Goal: Information Seeking & Learning: Check status

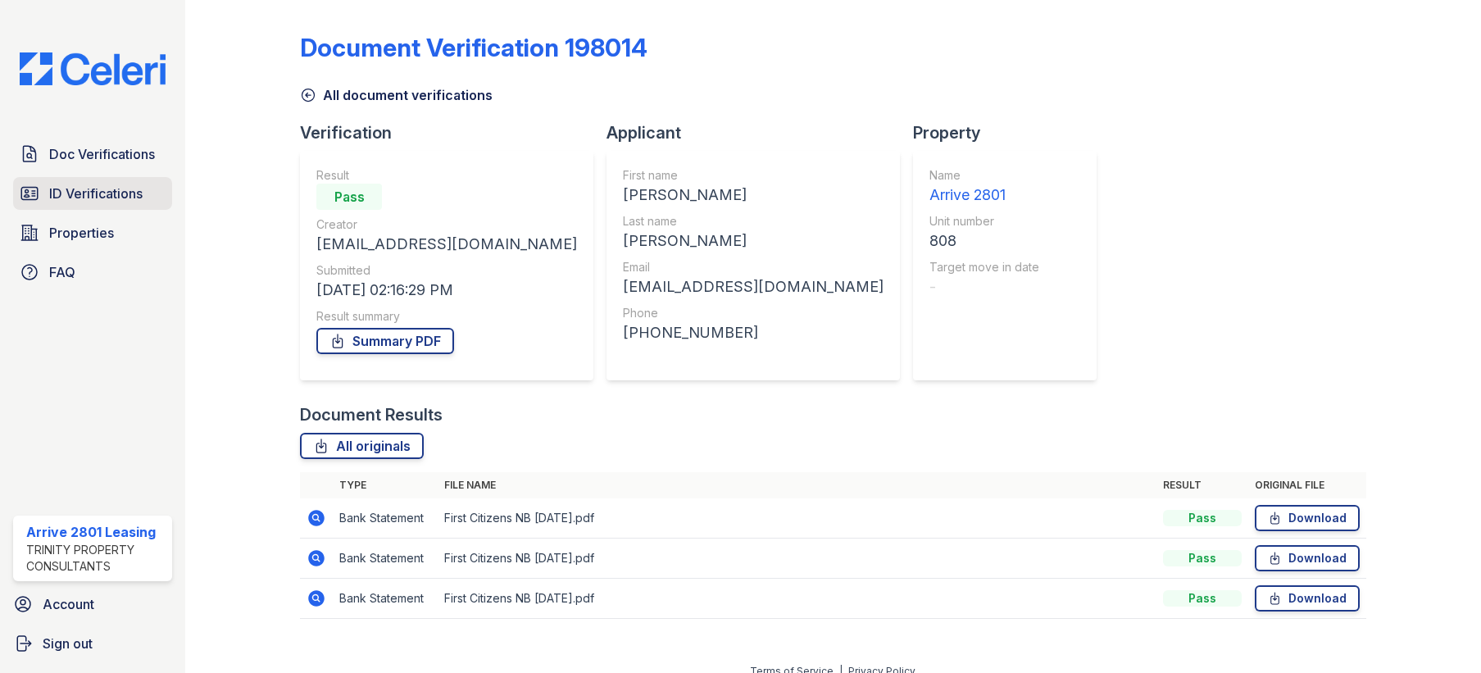
click at [74, 187] on span "ID Verifications" at bounding box center [95, 194] width 93 height 20
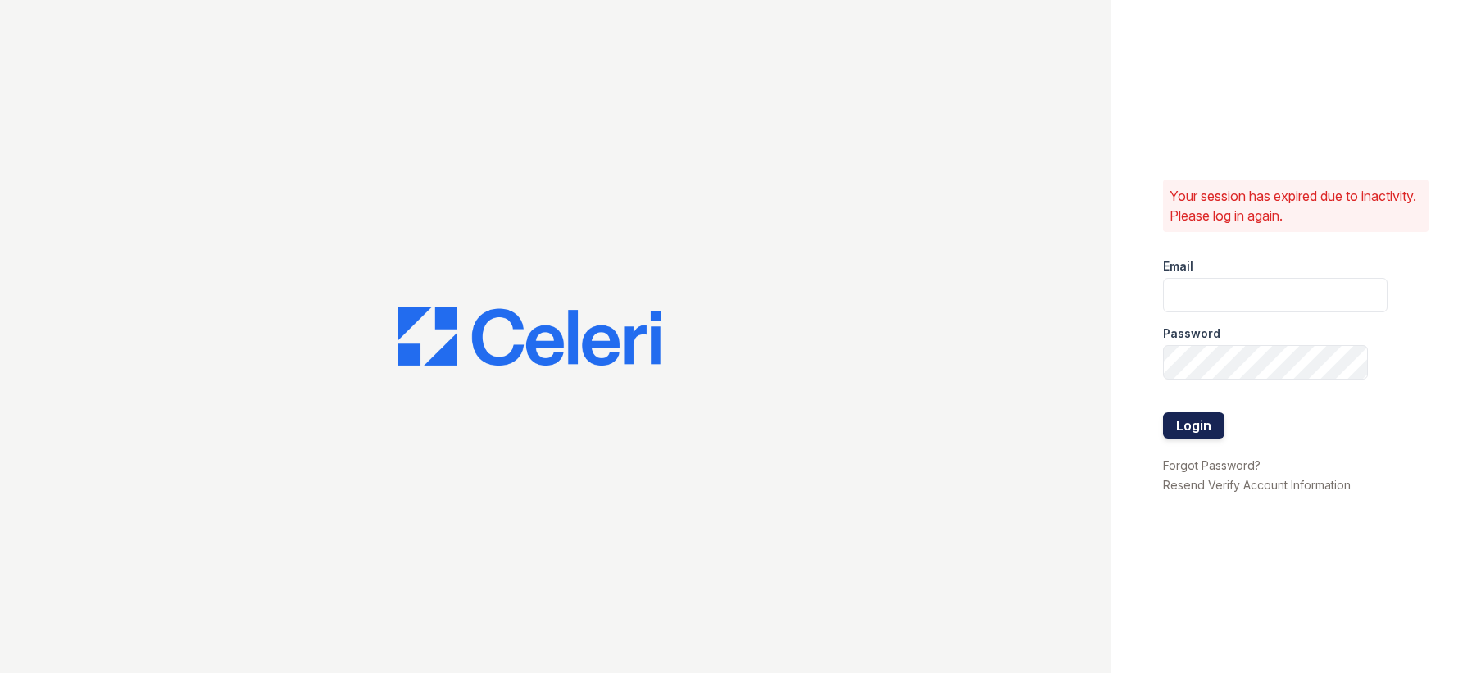
type input "[EMAIL_ADDRESS][DOMAIN_NAME]"
click at [1179, 423] on button "Login" at bounding box center [1193, 425] width 61 height 26
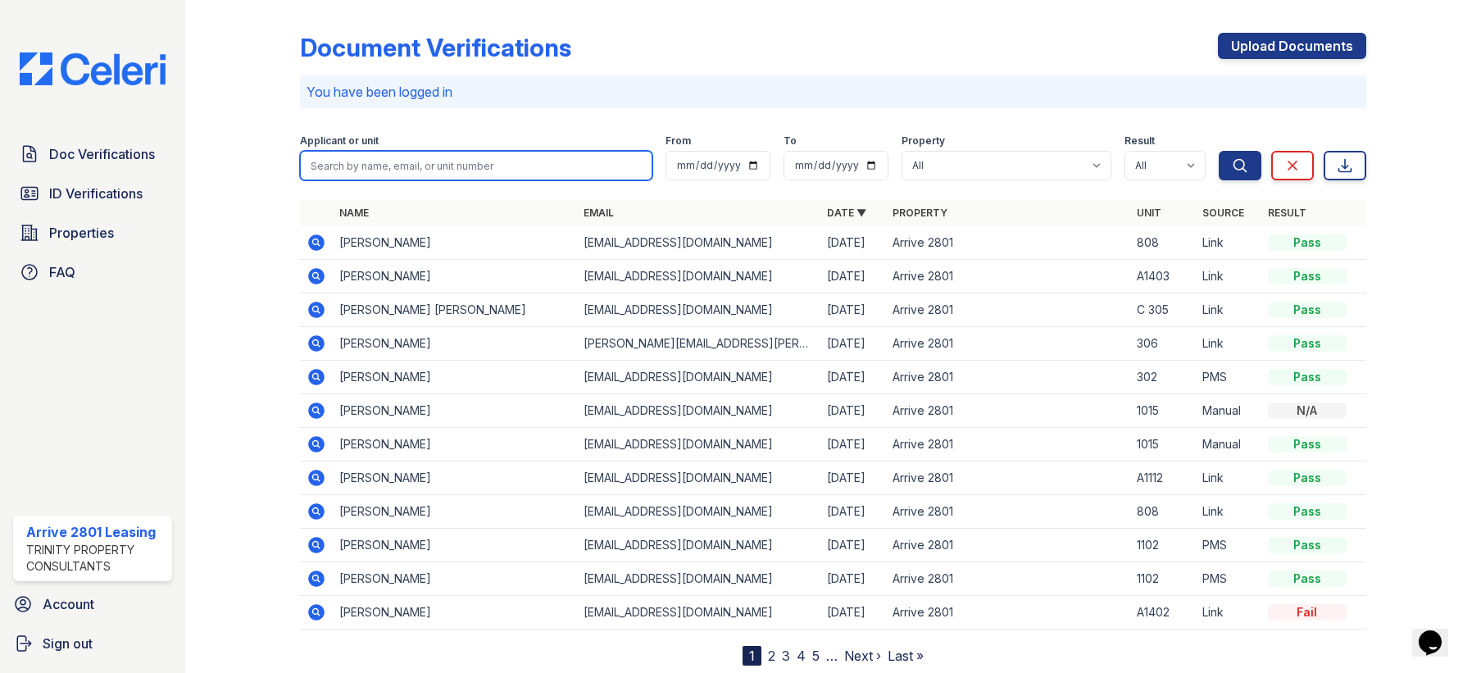
click at [422, 171] on input "search" at bounding box center [476, 166] width 352 height 30
click at [559, 117] on div "Document Verifications Upload Documents You have been logged in Filter Applican…" at bounding box center [832, 336] width 1065 height 659
click at [423, 166] on input "search" at bounding box center [476, 166] width 352 height 30
type input "[DEMOGRAPHIC_DATA]"
click at [1219, 151] on button "Search" at bounding box center [1240, 166] width 43 height 30
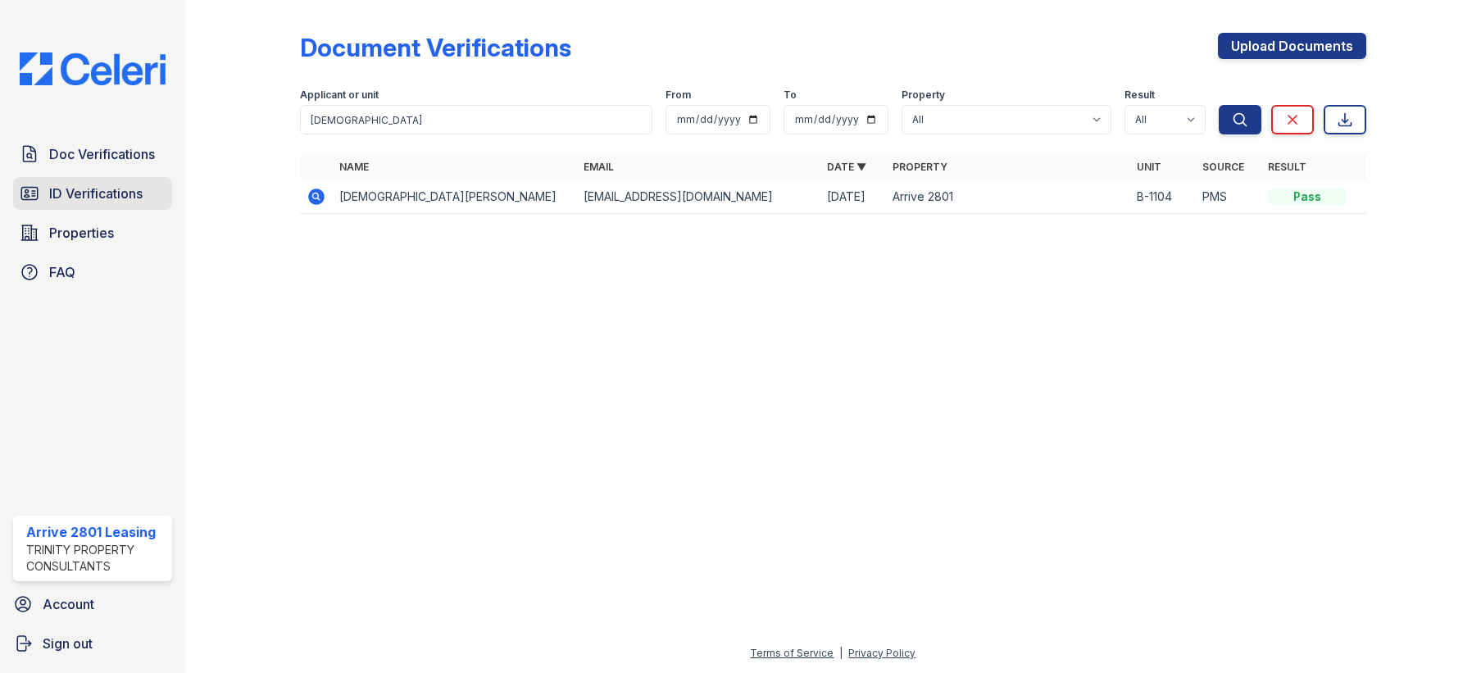
click at [98, 182] on link "ID Verifications" at bounding box center [92, 193] width 159 height 33
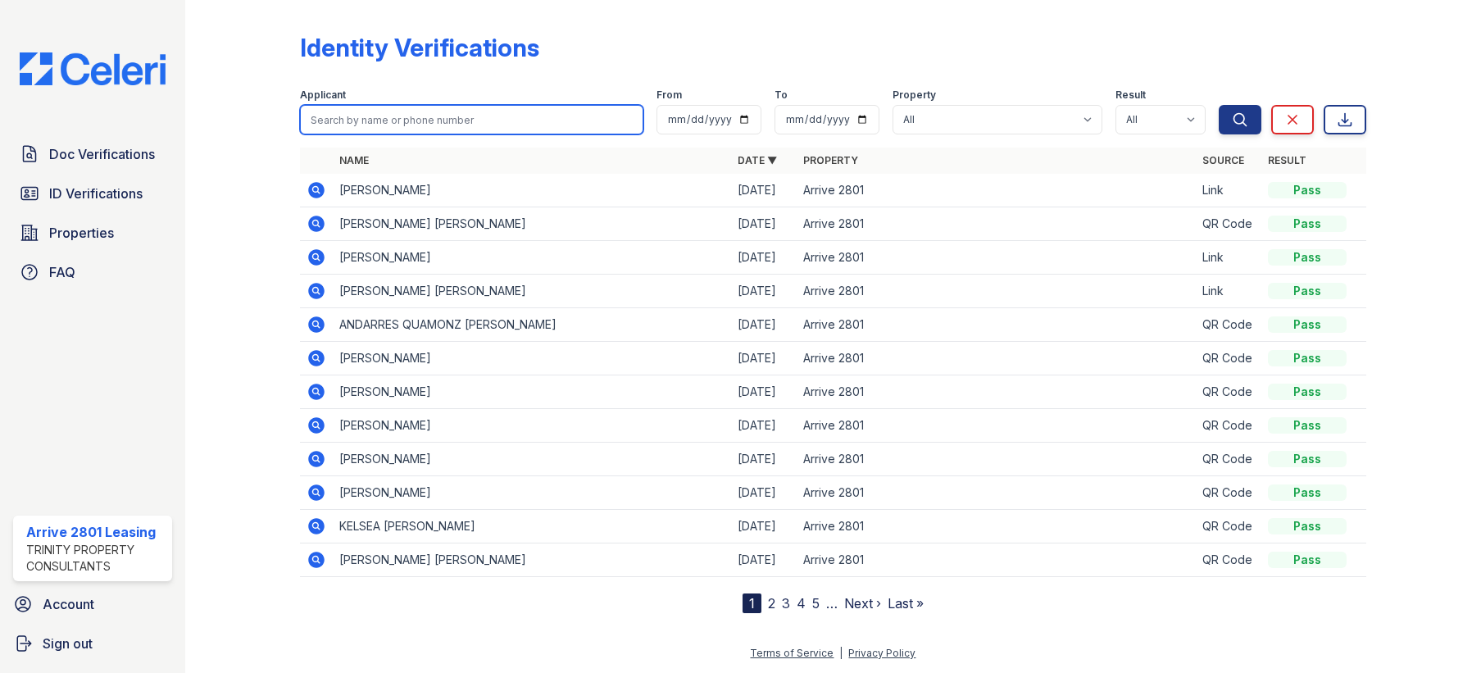
click at [484, 123] on input "search" at bounding box center [471, 120] width 343 height 30
type input "[DEMOGRAPHIC_DATA]"
click at [1219, 105] on button "Search" at bounding box center [1240, 120] width 43 height 30
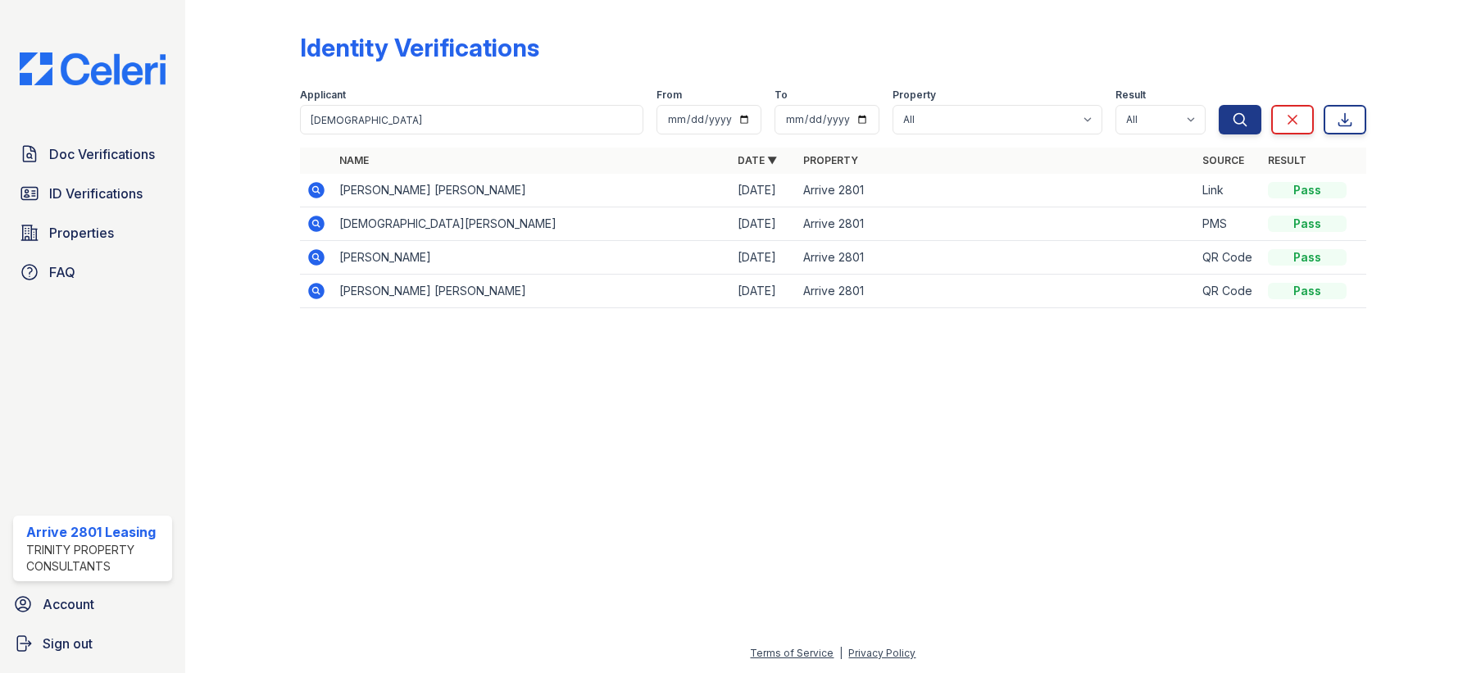
click at [453, 187] on td "[PERSON_NAME] [PERSON_NAME]" at bounding box center [532, 191] width 398 height 34
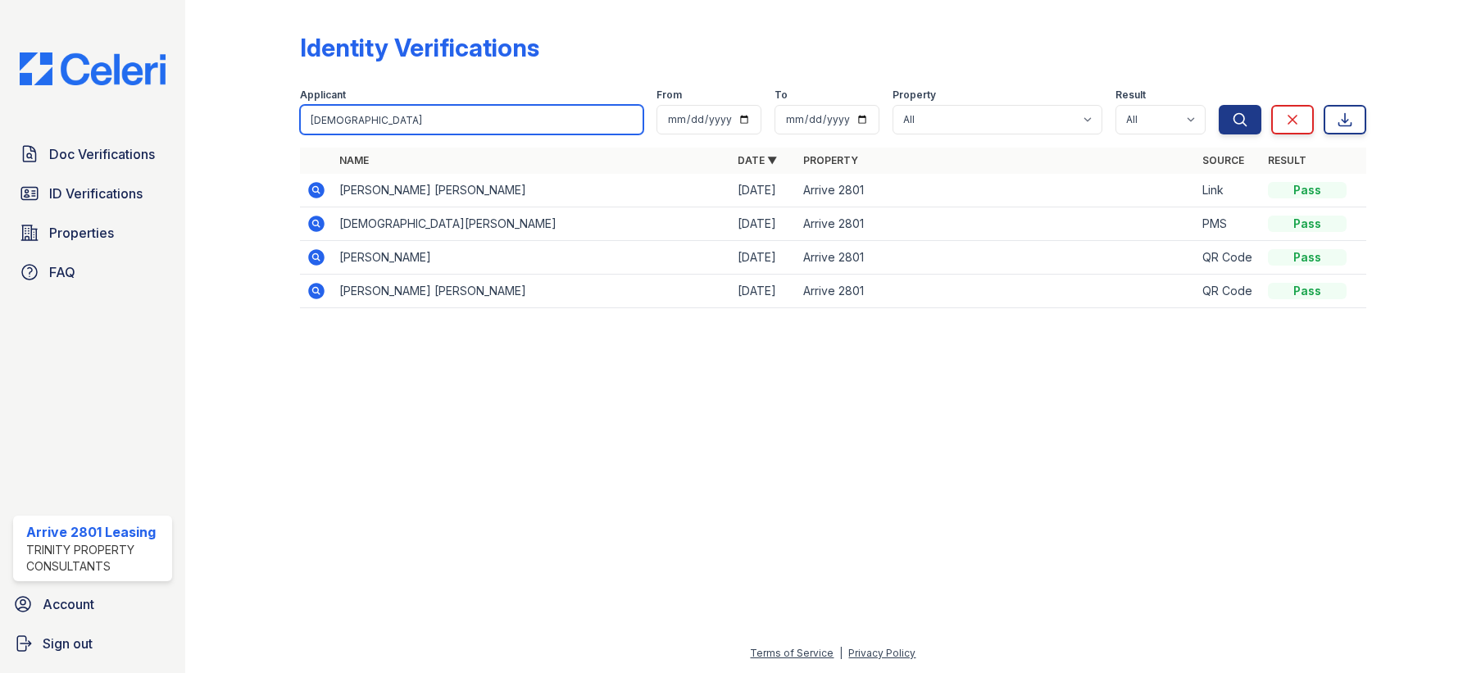
drag, startPoint x: 365, startPoint y: 118, endPoint x: 281, endPoint y: 126, distance: 84.0
click at [281, 126] on div "Identity Verifications Filter Applicant [DEMOGRAPHIC_DATA] From To Property All…" at bounding box center [832, 175] width 1243 height 351
type input "[PERSON_NAME]"
click at [1219, 105] on button "Search" at bounding box center [1240, 120] width 43 height 30
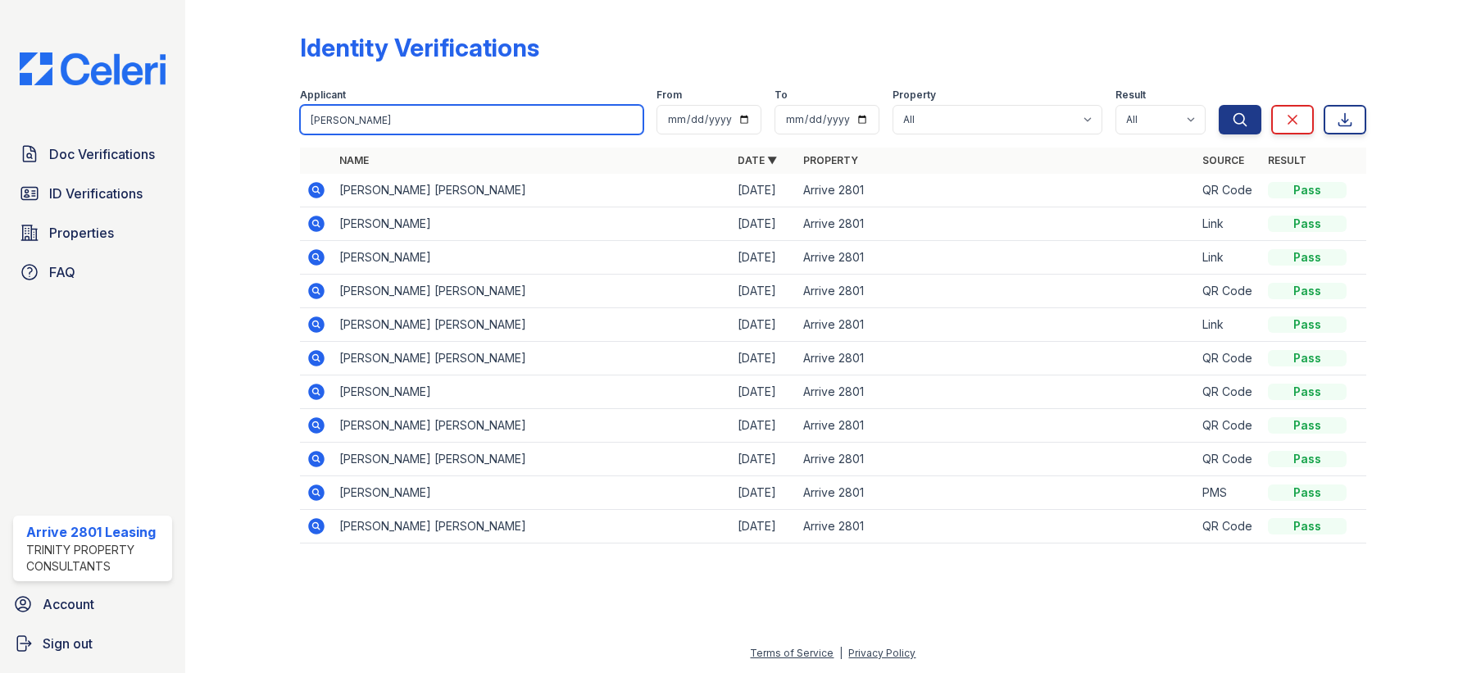
click at [527, 131] on input "[PERSON_NAME]" at bounding box center [471, 120] width 343 height 30
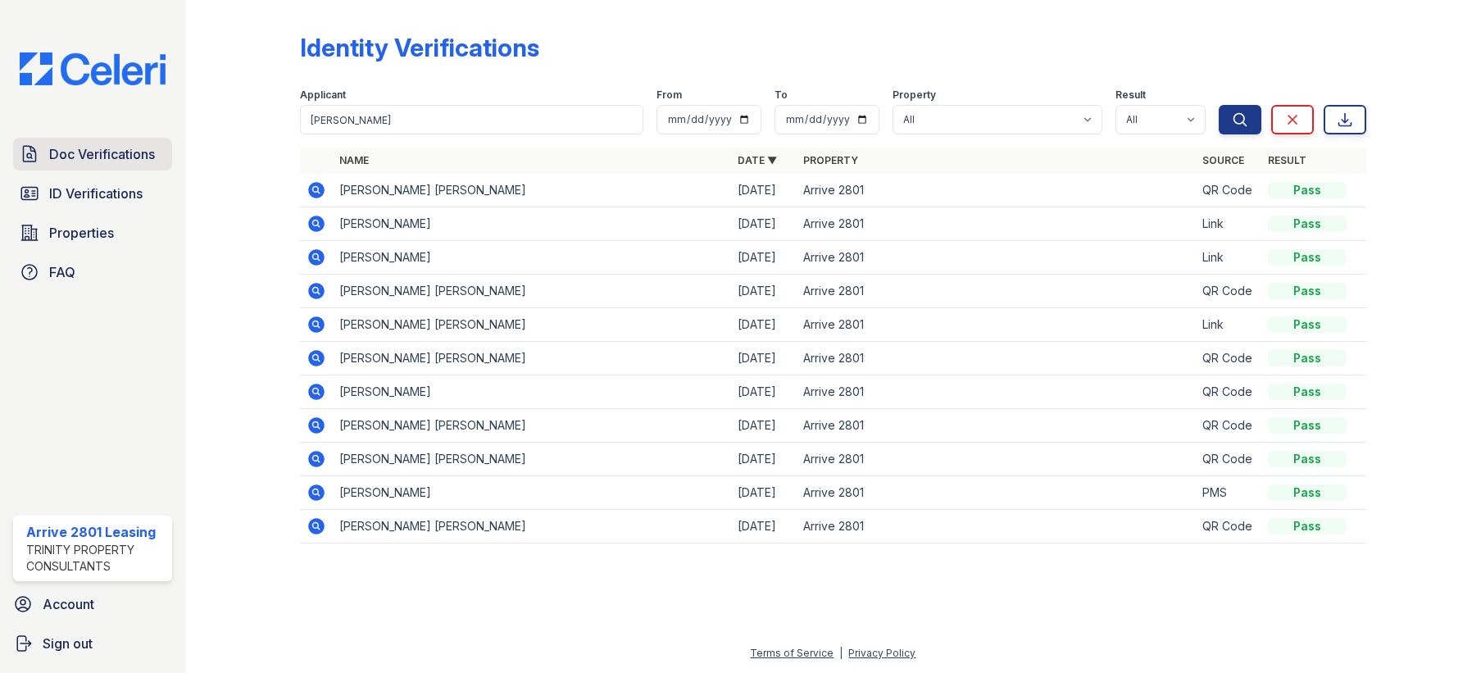
click at [77, 149] on span "Doc Verifications" at bounding box center [102, 154] width 106 height 20
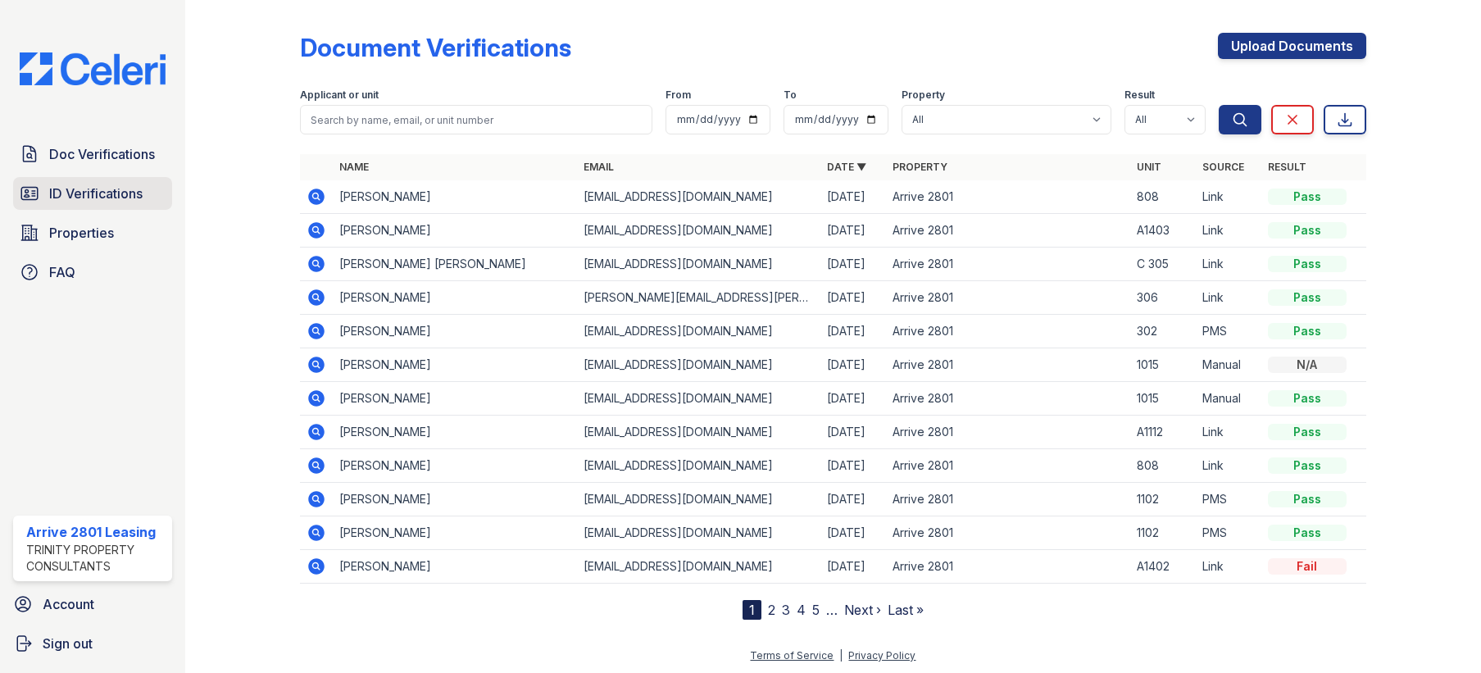
click at [93, 187] on span "ID Verifications" at bounding box center [95, 194] width 93 height 20
